Goal: Information Seeking & Learning: Understand process/instructions

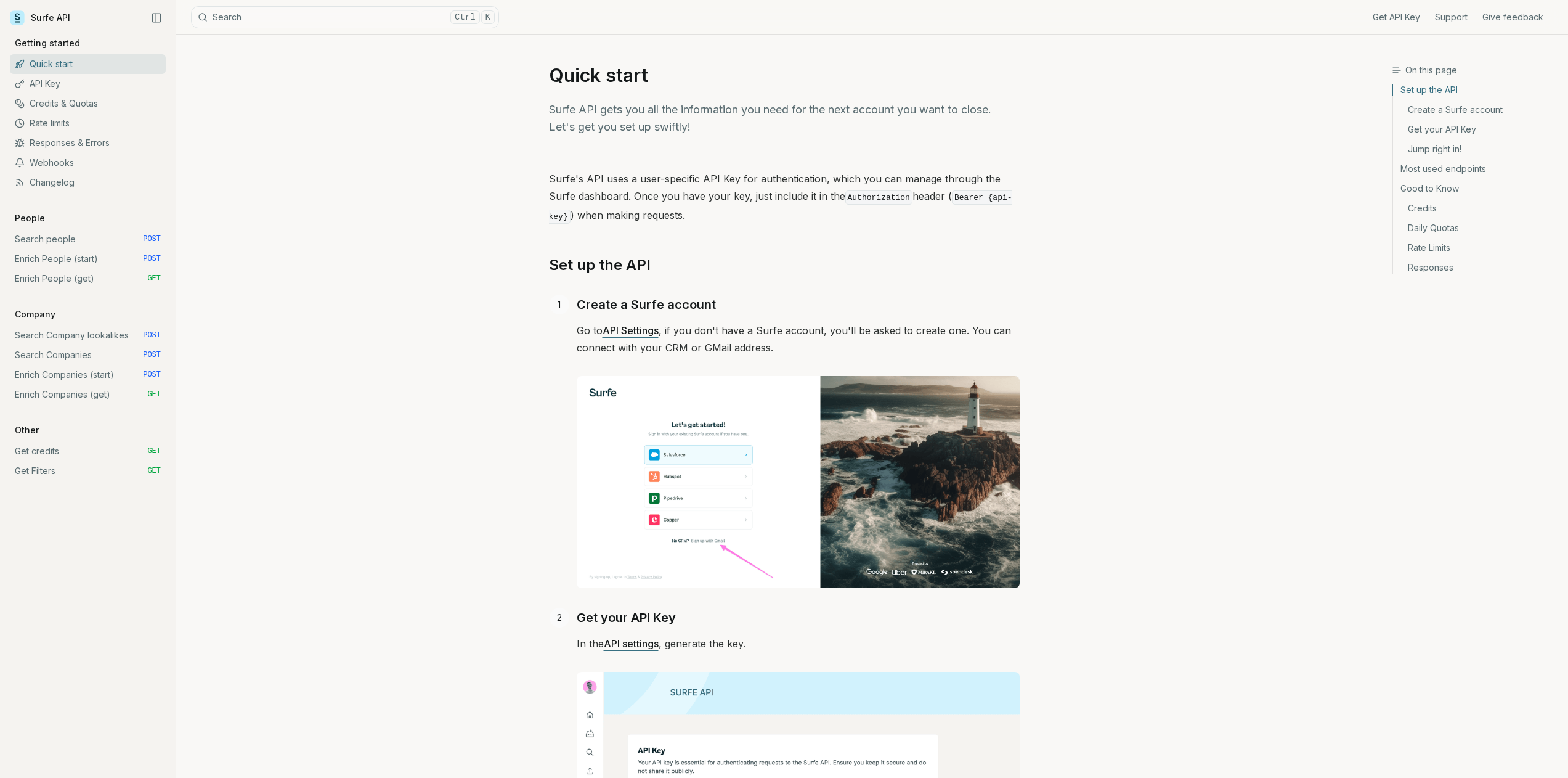
click at [54, 254] on link "Enrich People (start) POST" at bounding box center [88, 258] width 156 height 19
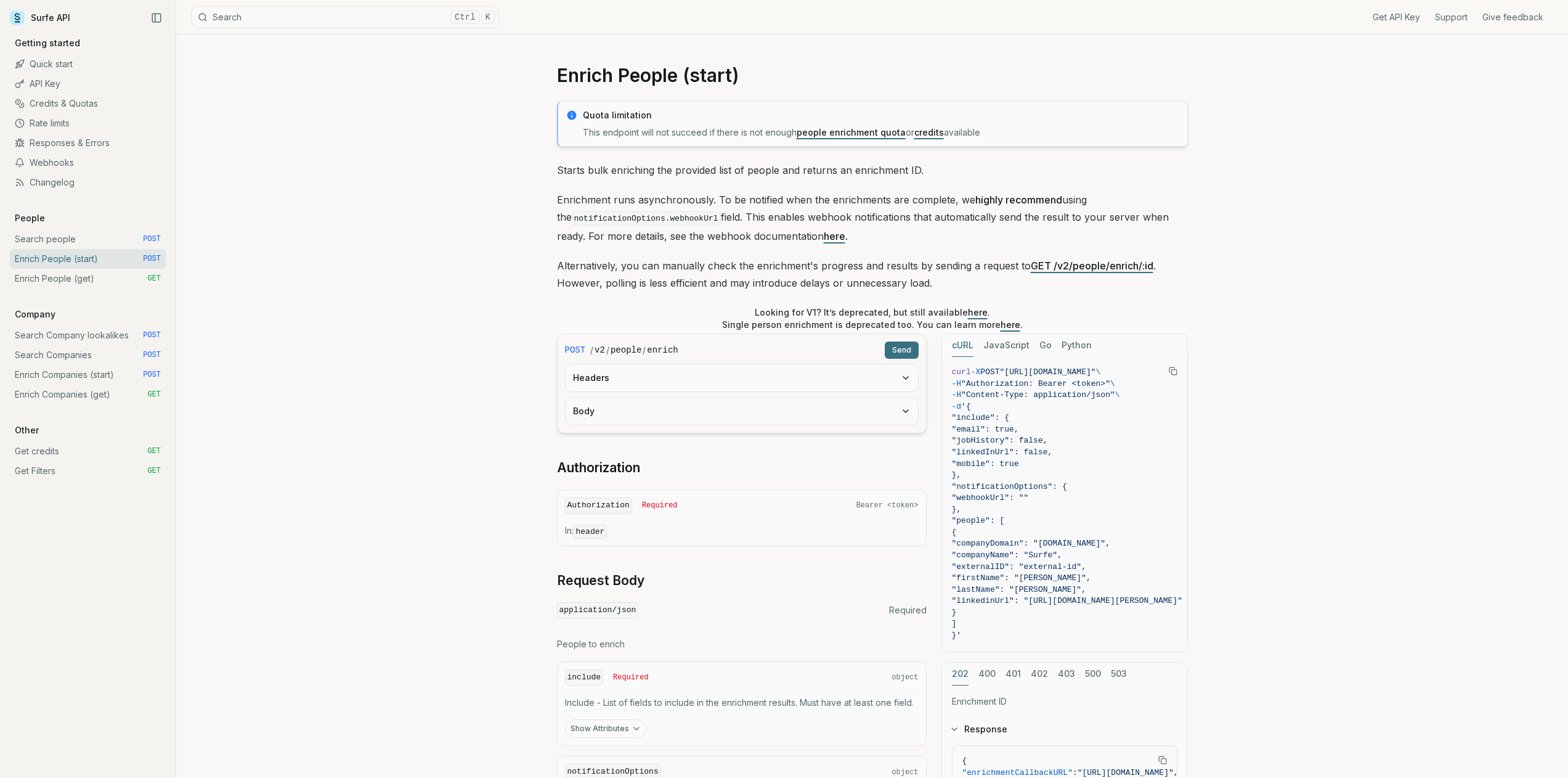
click at [856, 131] on link "people enrichment quota" at bounding box center [851, 132] width 109 height 11
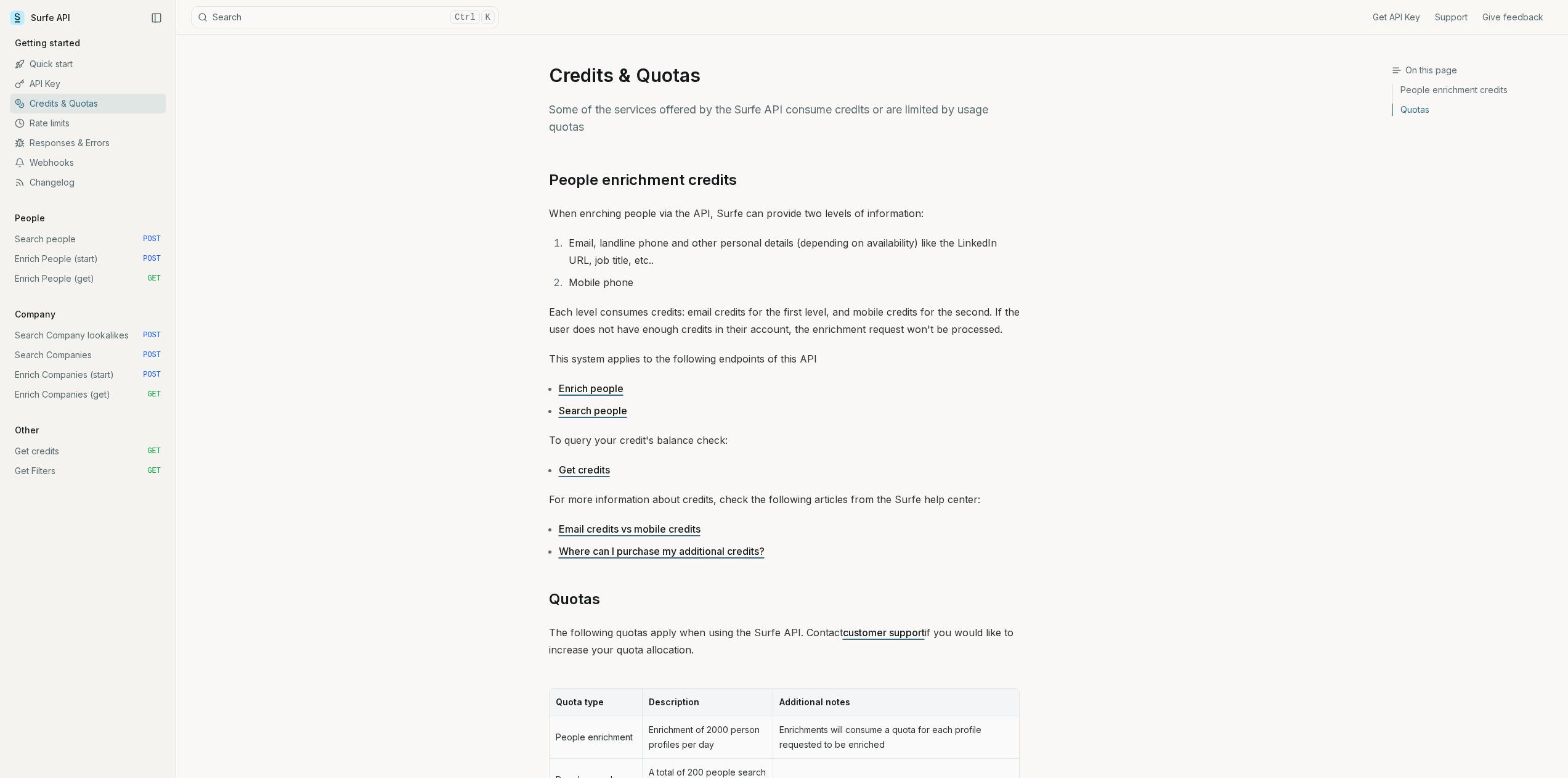
scroll to position [295, 0]
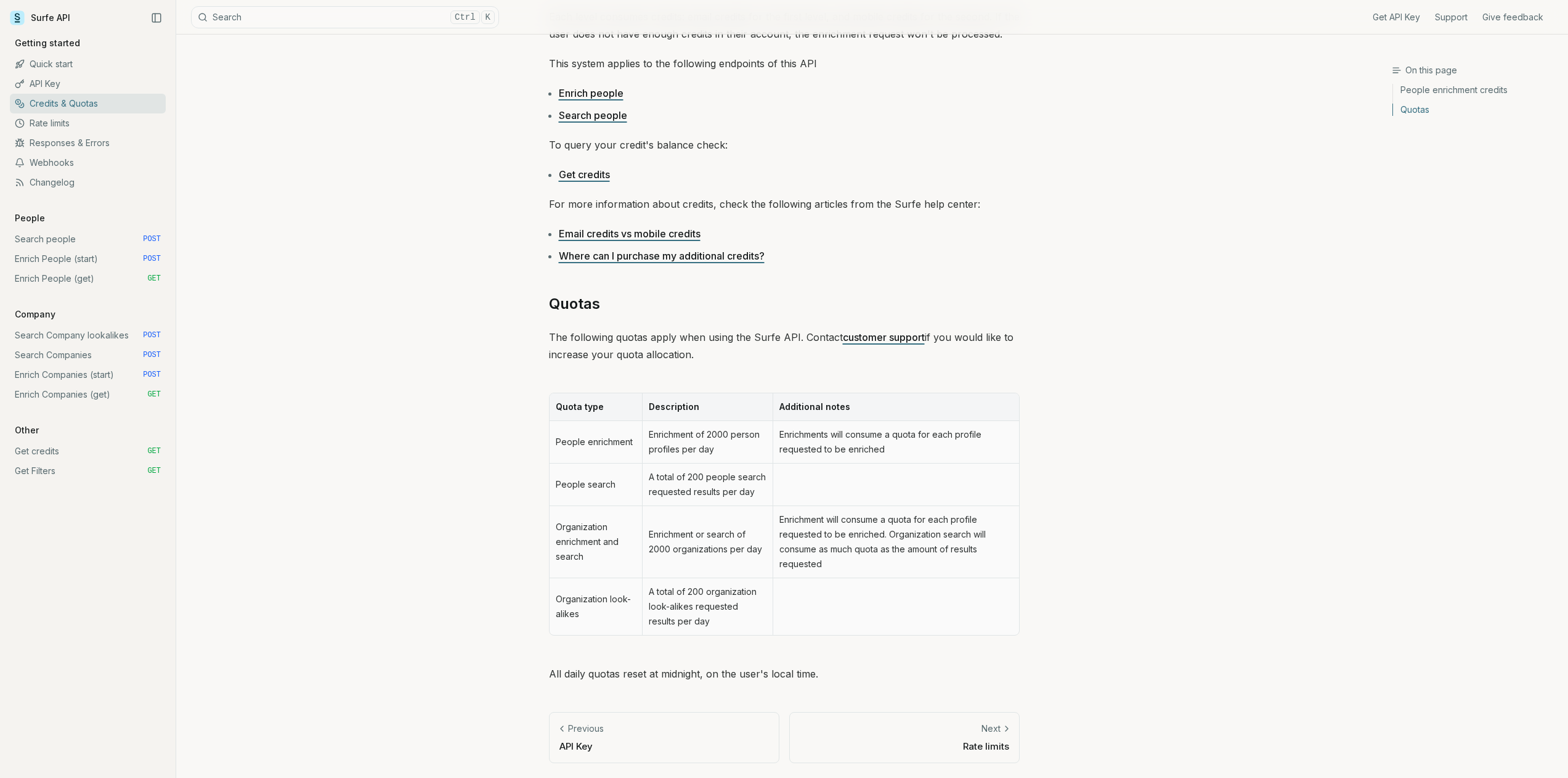
click at [1434, 90] on link "People enrichment credits" at bounding box center [1476, 92] width 165 height 16
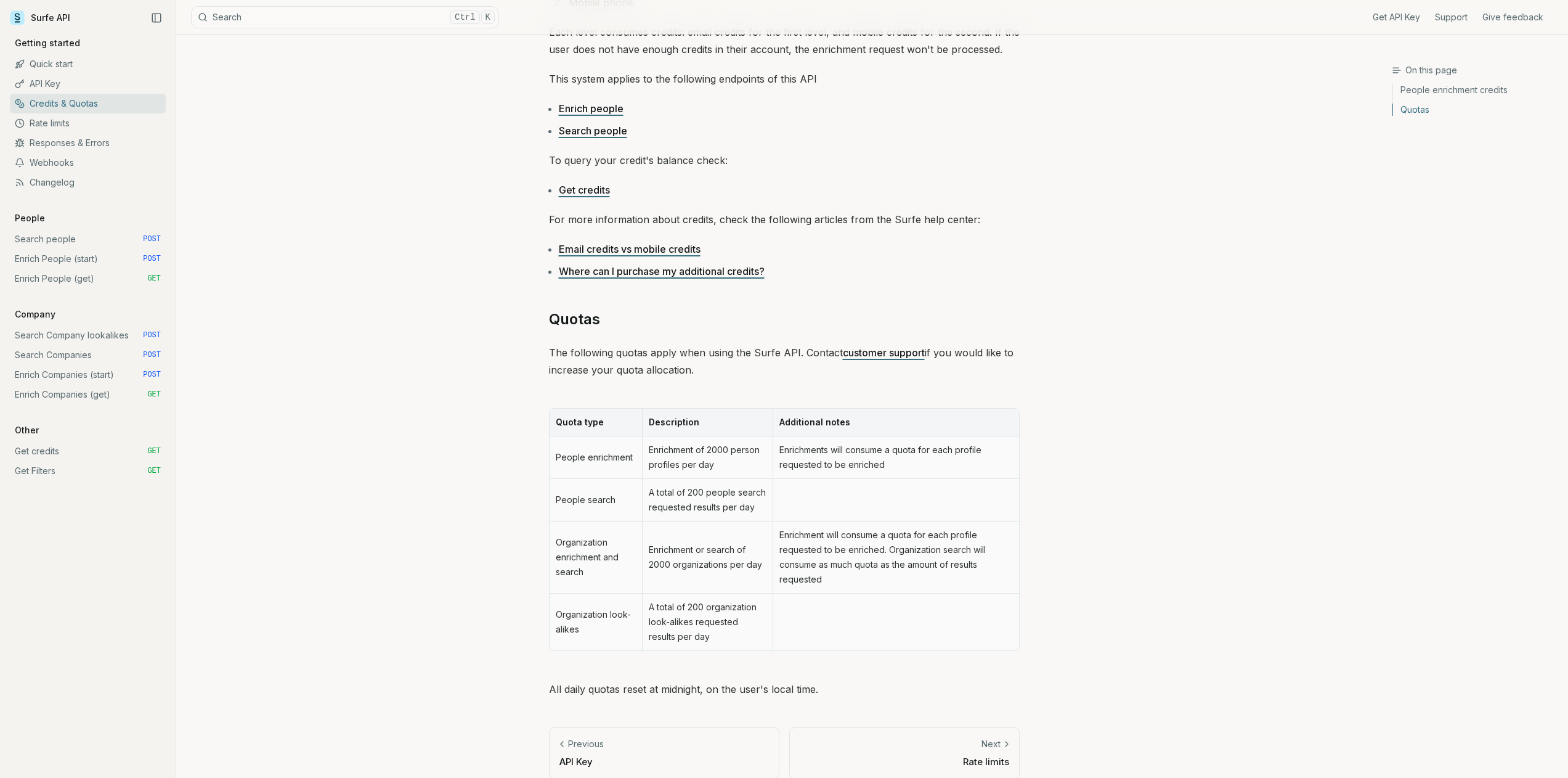
scroll to position [295, 0]
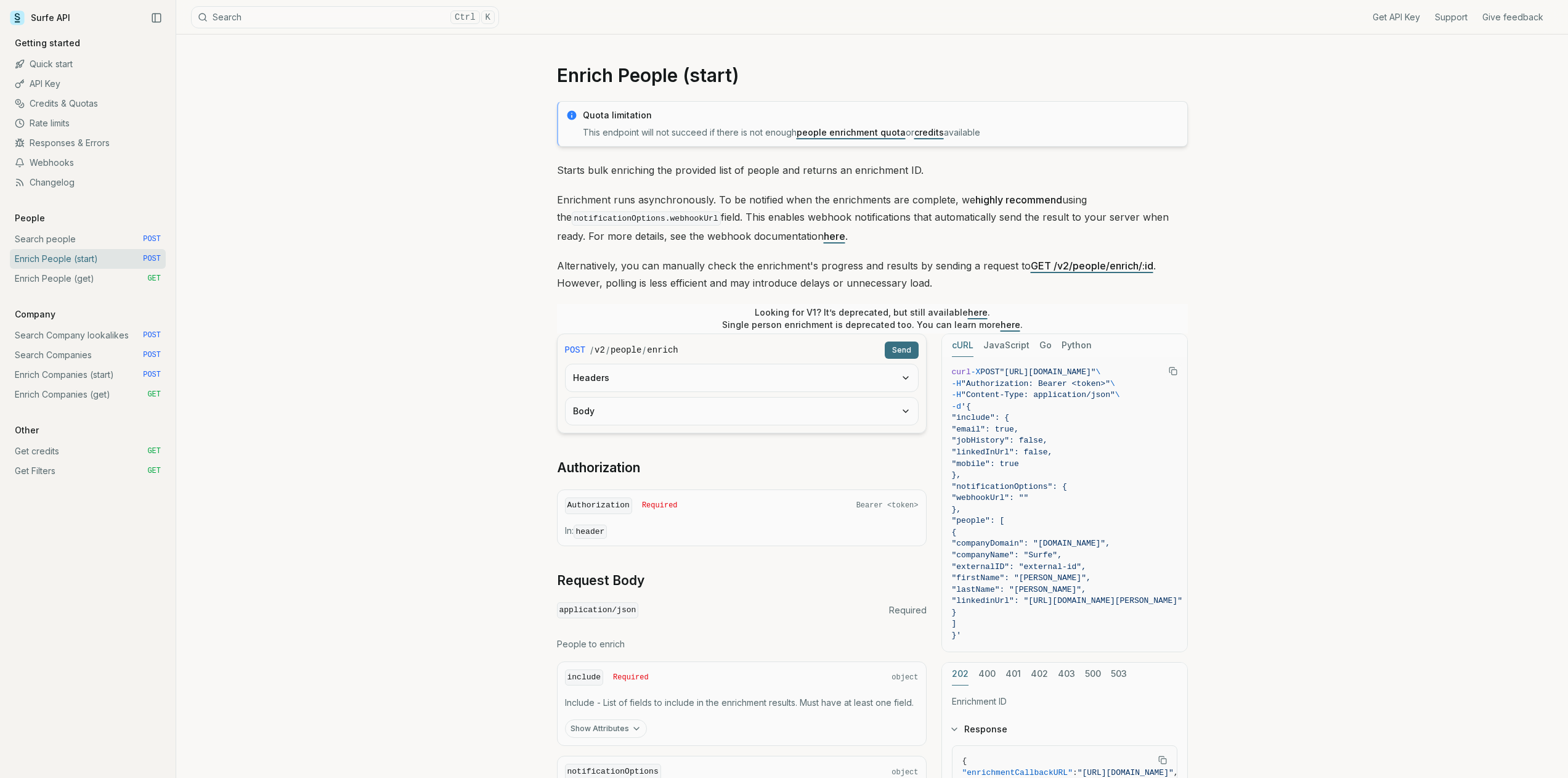
click at [846, 135] on link "people enrichment quota" at bounding box center [851, 132] width 109 height 11
